Goal: Navigation & Orientation: Find specific page/section

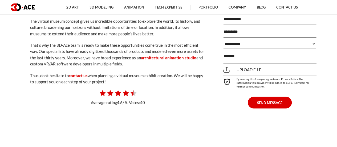
scroll to position [1478, 0]
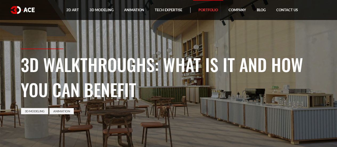
click at [202, 10] on link "Portfolio" at bounding box center [208, 10] width 30 height 20
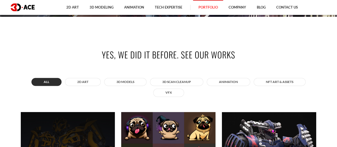
scroll to position [192, 0]
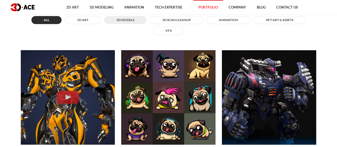
click at [141, 20] on button "3D MODELS" at bounding box center [125, 20] width 42 height 8
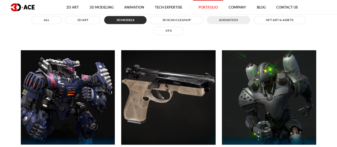
click at [239, 18] on button "ANIMATION" at bounding box center [228, 20] width 43 height 8
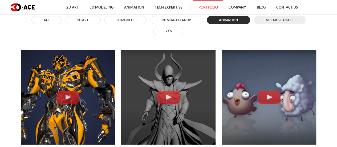
click at [269, 23] on button "NFT art & assets" at bounding box center [280, 20] width 52 height 8
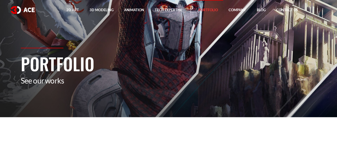
scroll to position [0, 0]
